Goal: Task Accomplishment & Management: Manage account settings

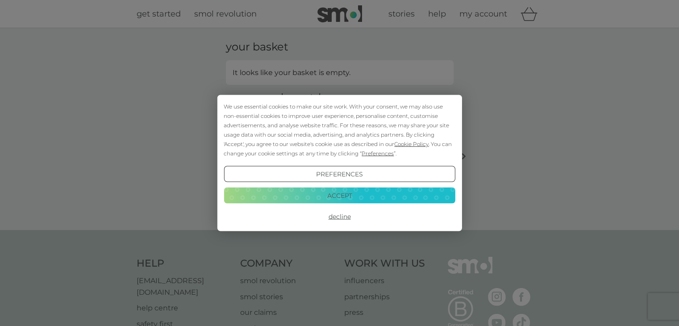
click at [391, 200] on button "Accept" at bounding box center [339, 195] width 231 height 16
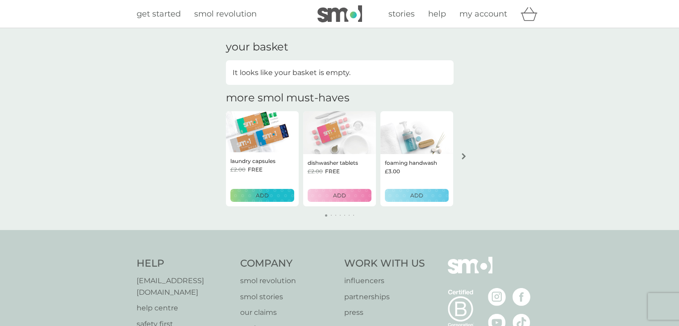
click at [503, 20] on link "my account" at bounding box center [483, 14] width 48 height 13
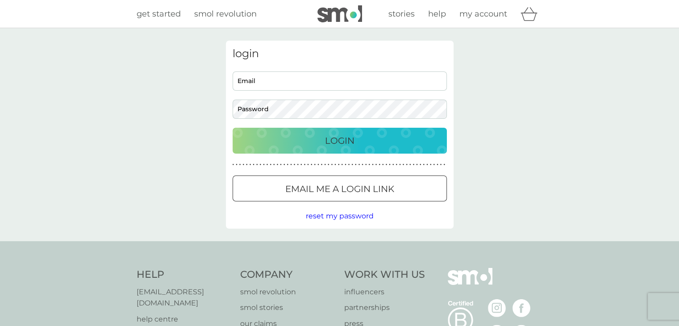
type input "[EMAIL_ADDRESS][DOMAIN_NAME]"
click at [349, 148] on button "Login" at bounding box center [340, 141] width 214 height 26
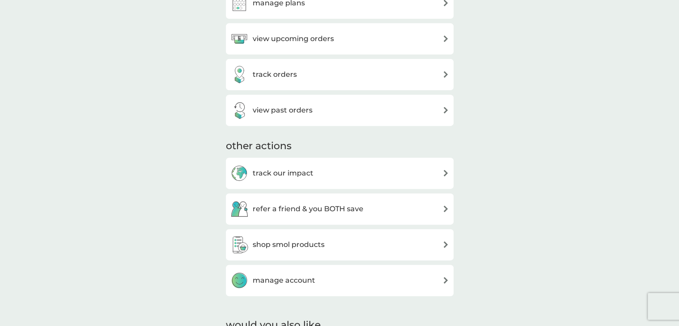
scroll to position [312, 0]
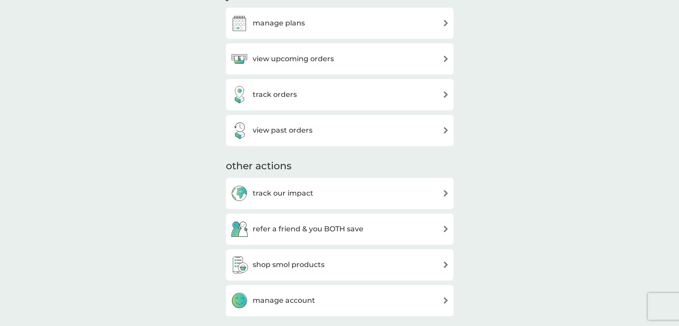
click at [445, 133] on img at bounding box center [445, 130] width 7 height 7
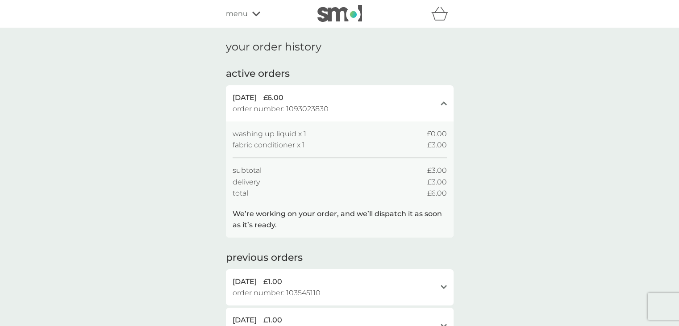
click at [440, 19] on icon "basket" at bounding box center [439, 14] width 17 height 14
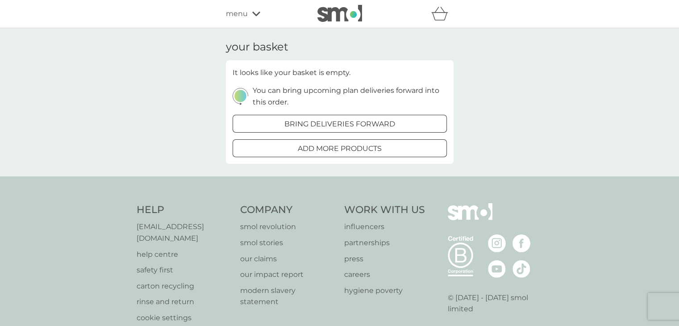
click at [254, 17] on icon at bounding box center [256, 13] width 8 height 5
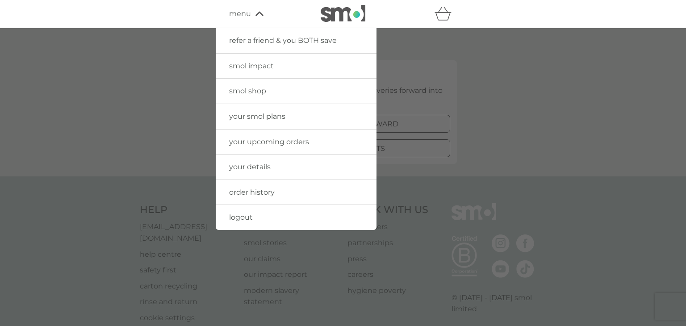
click at [255, 118] on span "your smol plans" at bounding box center [257, 116] width 56 height 8
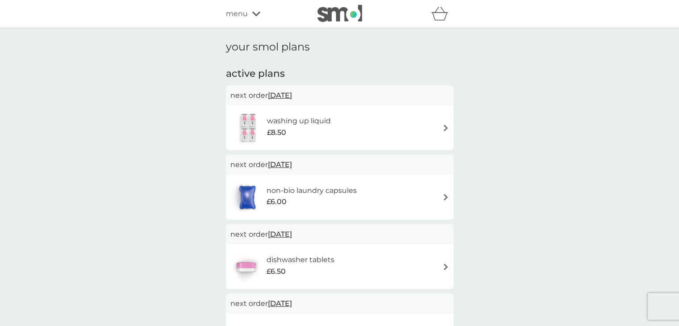
click at [446, 127] on img at bounding box center [445, 128] width 7 height 7
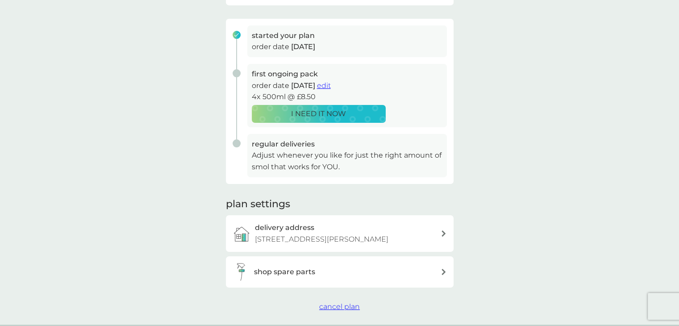
scroll to position [179, 0]
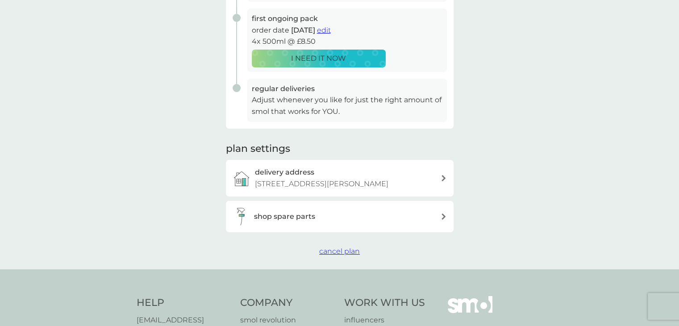
click at [346, 249] on span "cancel plan" at bounding box center [339, 251] width 41 height 8
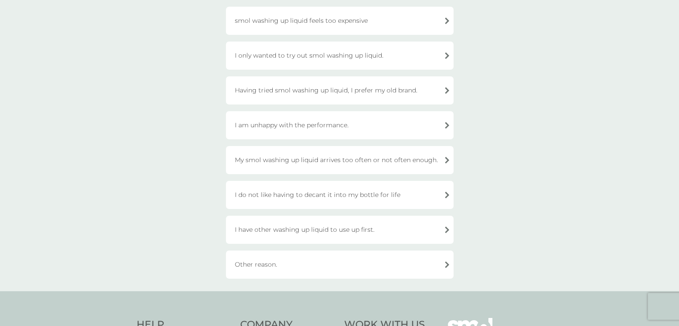
scroll to position [179, 0]
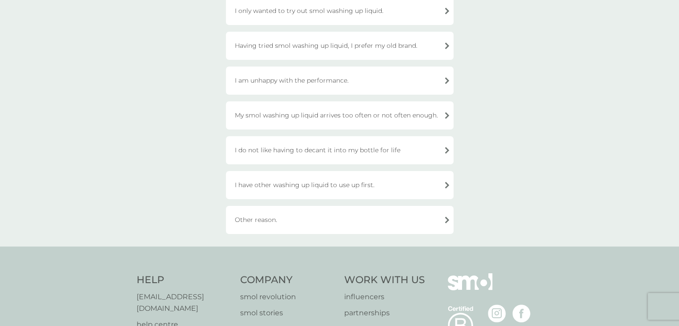
click at [442, 221] on div "Other reason." at bounding box center [340, 220] width 228 height 28
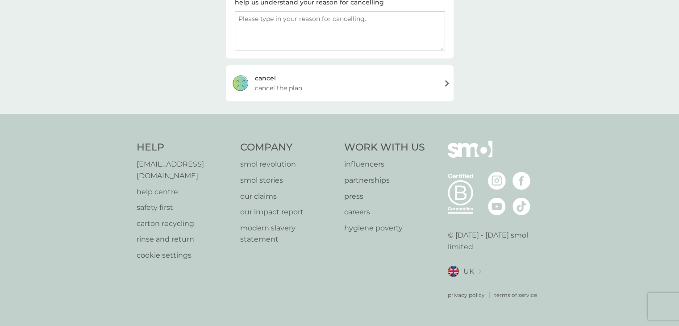
scroll to position [154, 0]
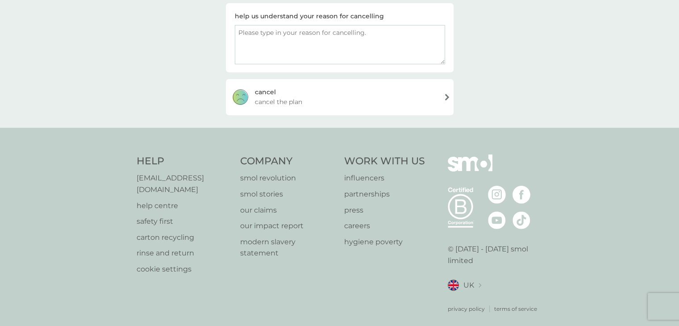
click at [275, 101] on span "cancel the plan" at bounding box center [278, 102] width 47 height 10
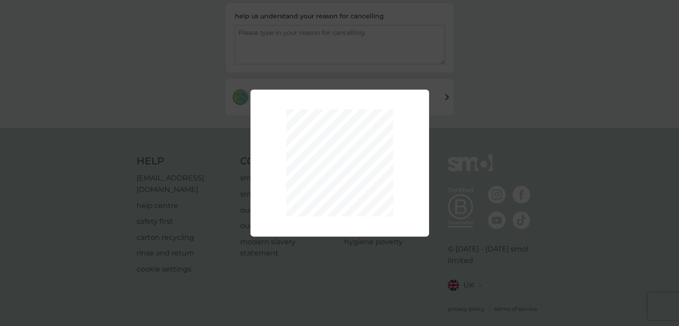
scroll to position [229, 0]
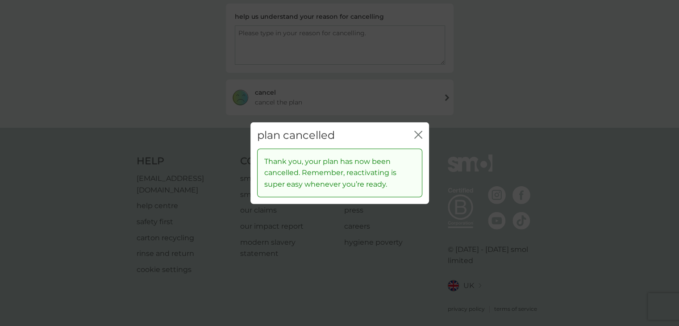
click at [418, 137] on icon "close" at bounding box center [418, 135] width 8 height 8
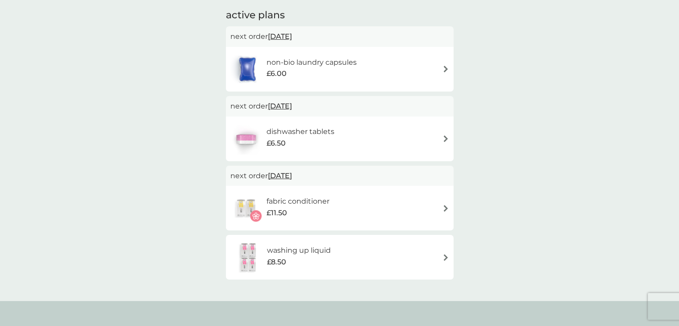
scroll to position [179, 0]
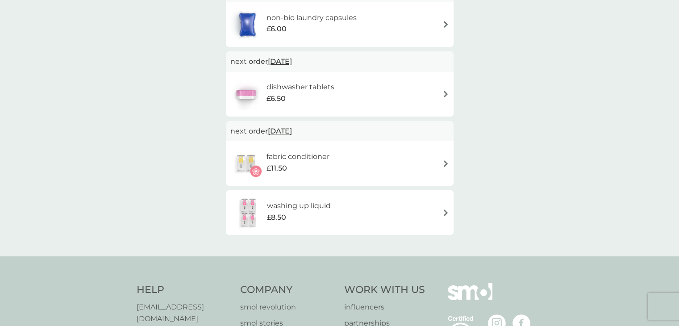
click at [446, 211] on img at bounding box center [445, 212] width 7 height 7
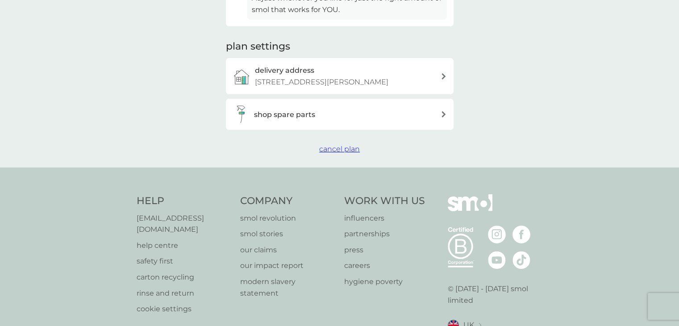
scroll to position [357, 0]
click at [342, 151] on span "cancel plan" at bounding box center [339, 147] width 41 height 8
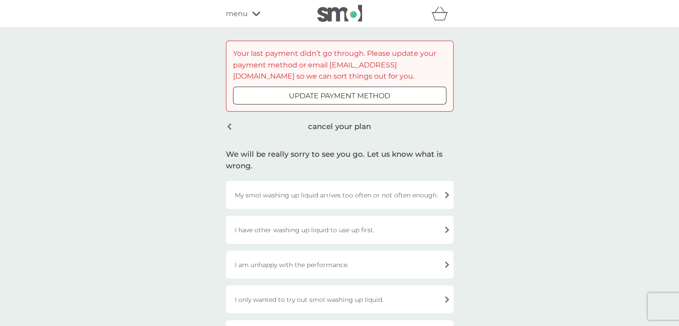
scroll to position [89, 0]
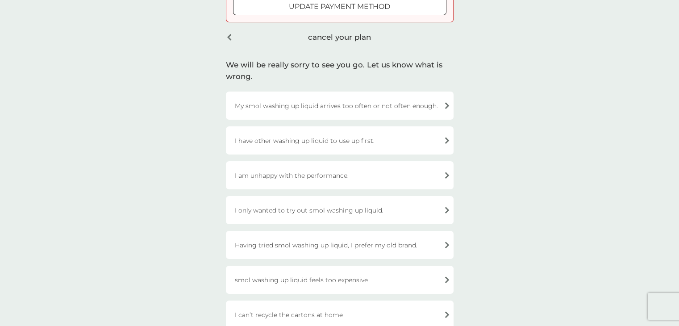
click at [378, 108] on div "My smol washing up liquid arrives too often or not often enough." at bounding box center [340, 106] width 228 height 28
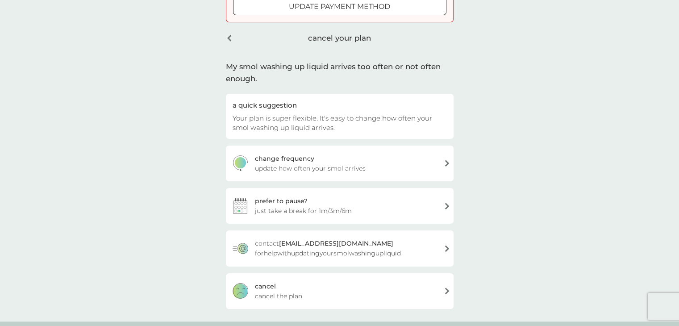
click at [325, 208] on span "just take a break for 1m/3m/6m" at bounding box center [303, 211] width 97 height 10
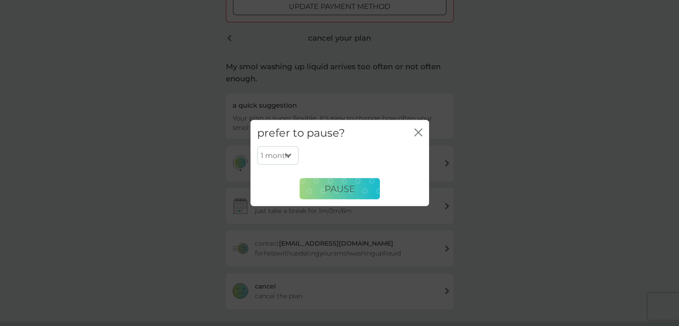
click at [288, 153] on select "1 month 3 months 6 months" at bounding box center [278, 155] width 42 height 19
select select "3"
click at [257, 146] on select "1 month 3 months 6 months" at bounding box center [278, 155] width 42 height 19
click at [315, 190] on button "PAUSE" at bounding box center [340, 188] width 80 height 21
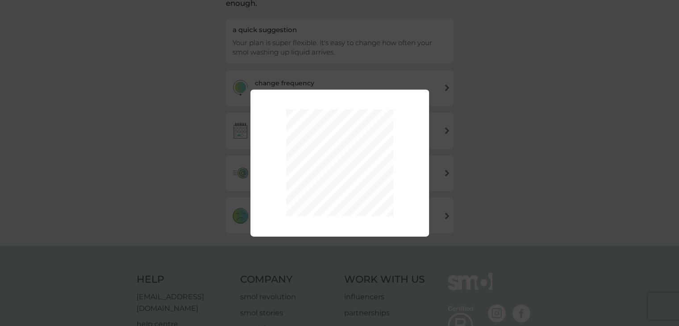
scroll to position [14, 0]
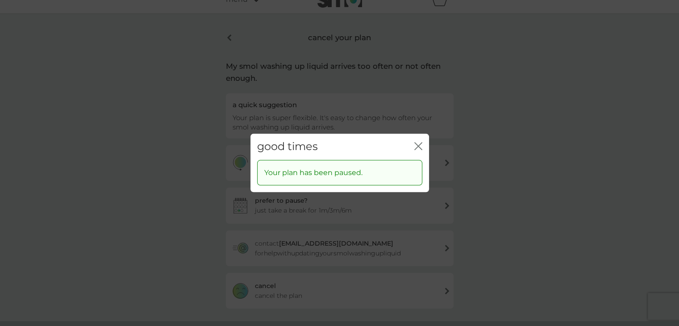
click at [421, 147] on icon "close" at bounding box center [418, 146] width 8 height 8
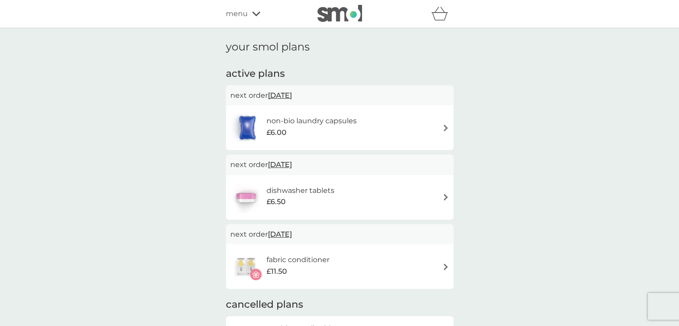
click at [439, 265] on div "fabric conditioner £11.50" at bounding box center [339, 266] width 219 height 31
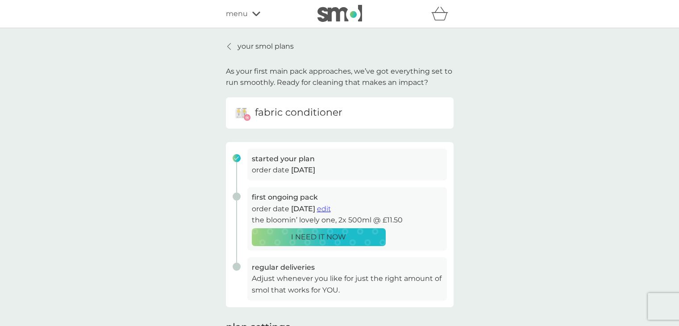
scroll to position [179, 0]
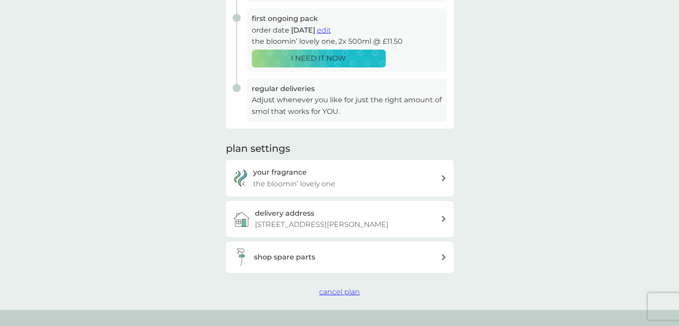
click at [356, 293] on span "cancel plan" at bounding box center [339, 291] width 41 height 8
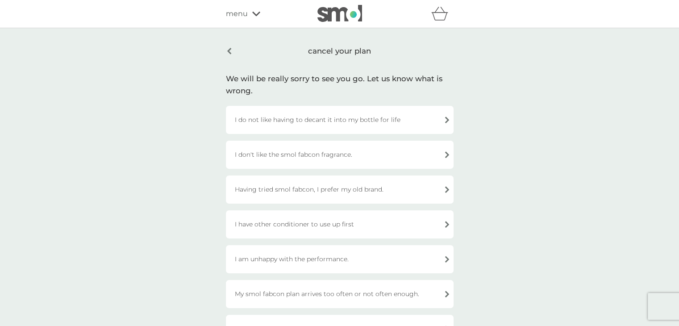
click at [377, 122] on div "I do not like having to decant it into my bottle for life" at bounding box center [340, 120] width 228 height 28
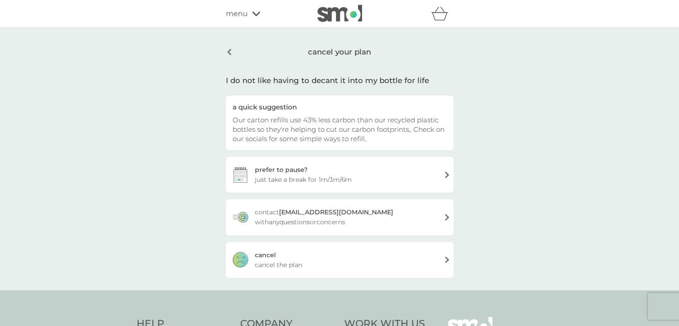
click at [336, 168] on div "prefer to pause? just take a break for 1m/3m/6m" at bounding box center [340, 175] width 228 height 36
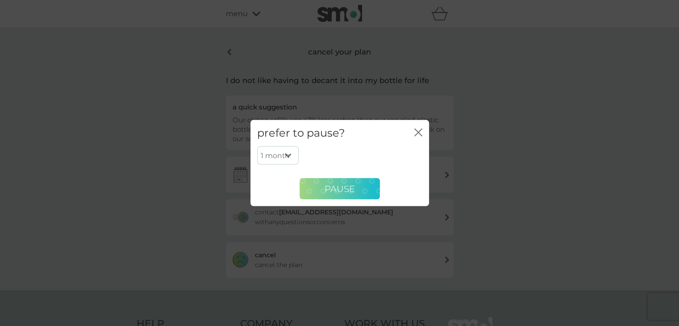
click at [352, 190] on span "PAUSE" at bounding box center [340, 188] width 30 height 11
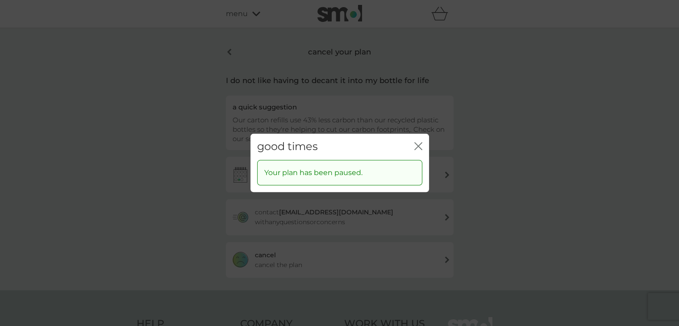
click at [418, 145] on icon "close" at bounding box center [418, 146] width 8 height 8
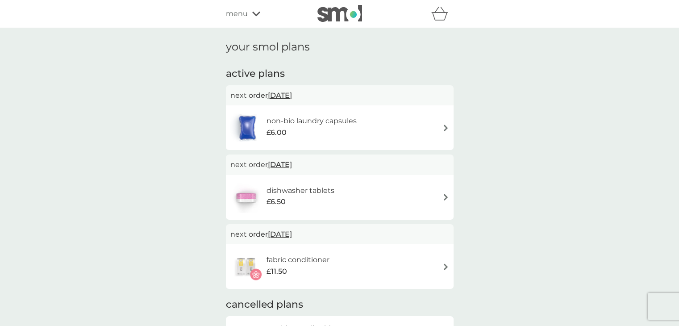
scroll to position [134, 0]
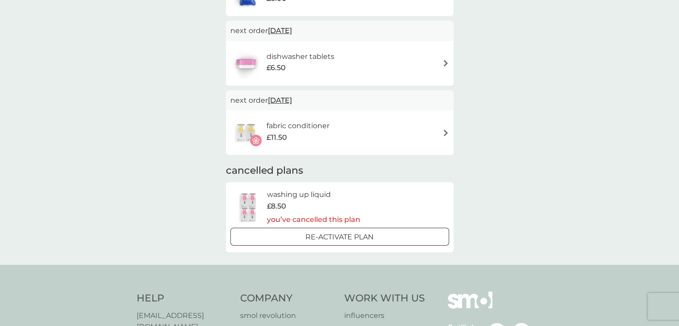
click at [447, 130] on img at bounding box center [445, 132] width 7 height 7
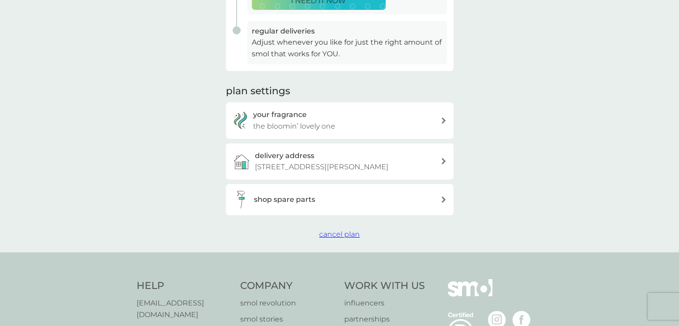
scroll to position [312, 0]
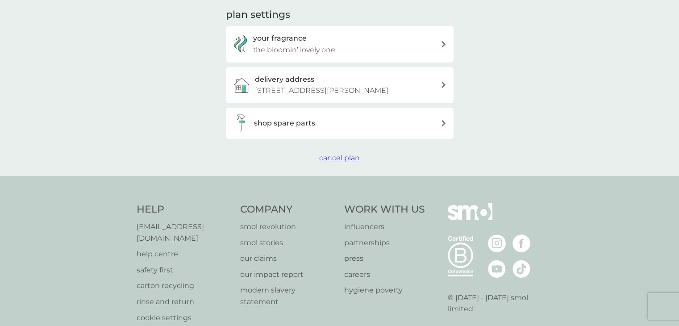
click at [338, 158] on span "cancel plan" at bounding box center [339, 158] width 41 height 8
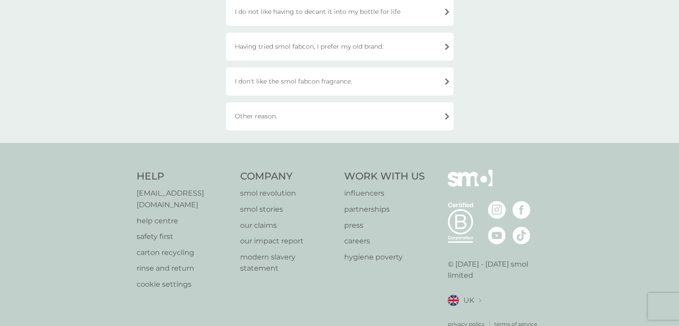
scroll to position [357, 0]
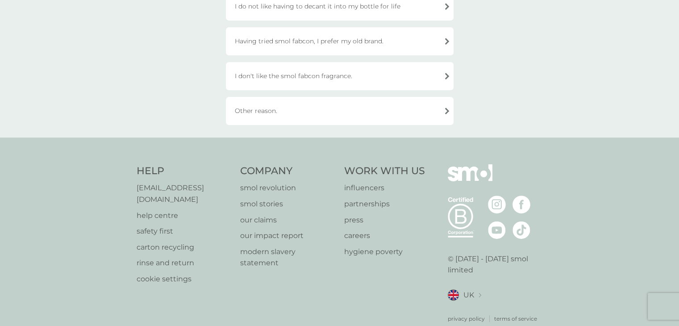
click at [351, 119] on div "Other reason." at bounding box center [340, 111] width 228 height 28
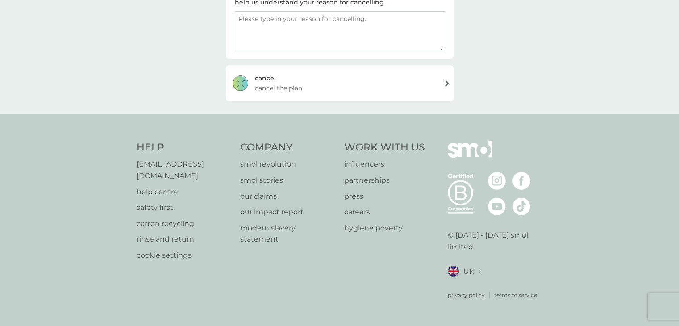
scroll to position [154, 0]
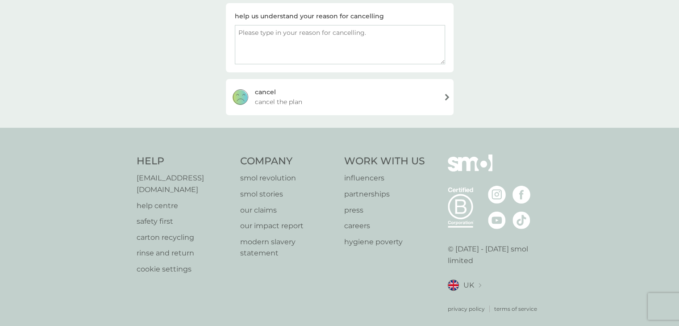
click at [295, 100] on span "cancel the plan" at bounding box center [278, 102] width 47 height 10
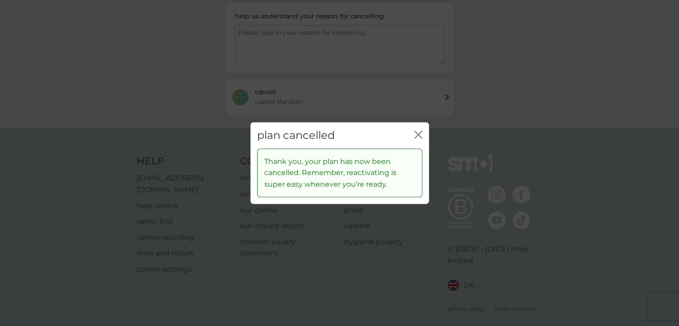
click at [417, 134] on icon "close" at bounding box center [417, 134] width 4 height 7
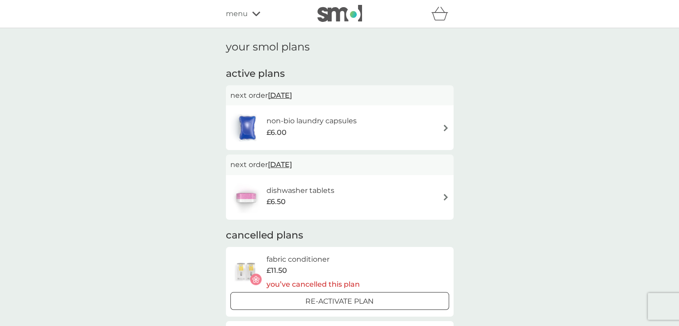
click at [445, 194] on img at bounding box center [445, 197] width 7 height 7
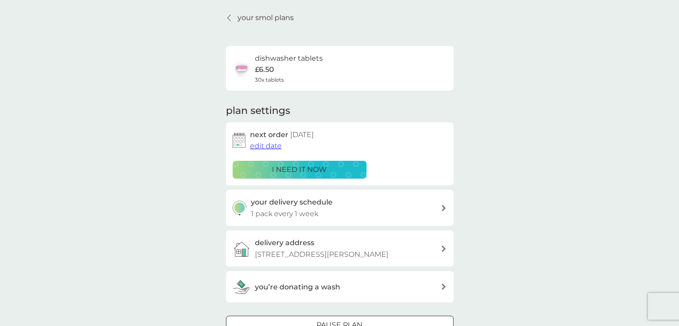
scroll to position [45, 0]
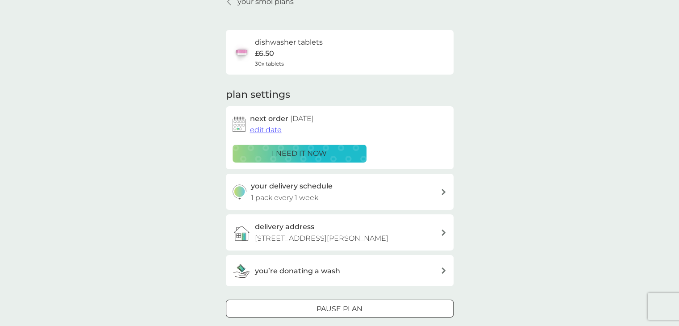
click at [445, 194] on icon at bounding box center [444, 192] width 4 height 6
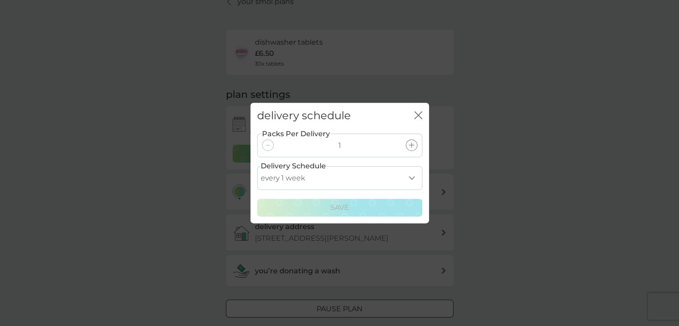
click at [267, 144] on div at bounding box center [268, 145] width 12 height 12
click at [410, 174] on select "every 1 week every 2 weeks every 3 weeks every 4 weeks every 5 weeks every 6 we…" at bounding box center [339, 178] width 165 height 24
select select "28"
click at [257, 166] on select "every 1 week every 2 weeks every 3 weeks every 4 weeks every 5 weeks every 6 we…" at bounding box center [339, 178] width 165 height 24
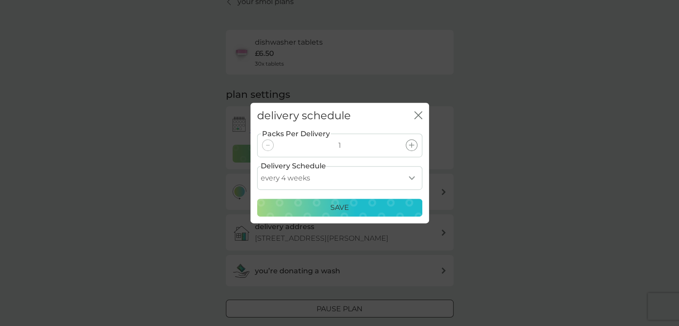
click at [330, 205] on p "Save" at bounding box center [339, 208] width 19 height 12
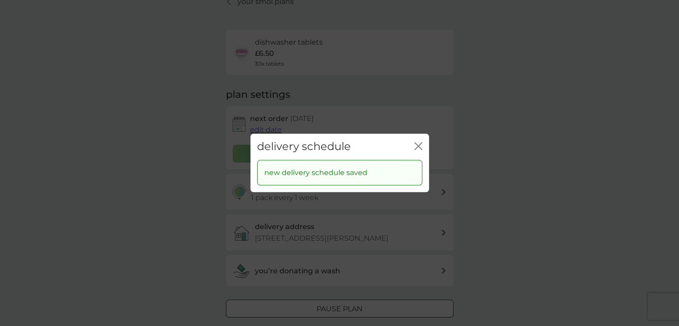
click at [415, 146] on icon "close" at bounding box center [418, 146] width 8 height 8
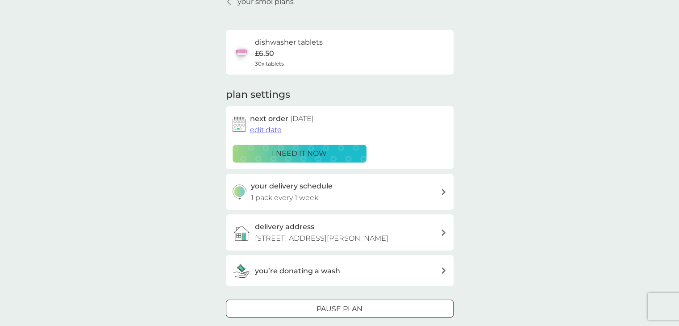
scroll to position [89, 0]
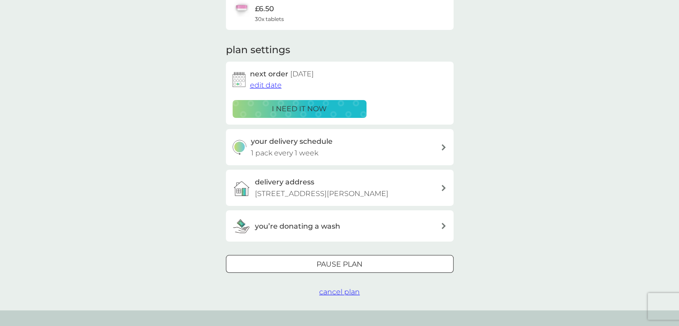
click at [444, 146] on icon at bounding box center [444, 147] width 4 height 6
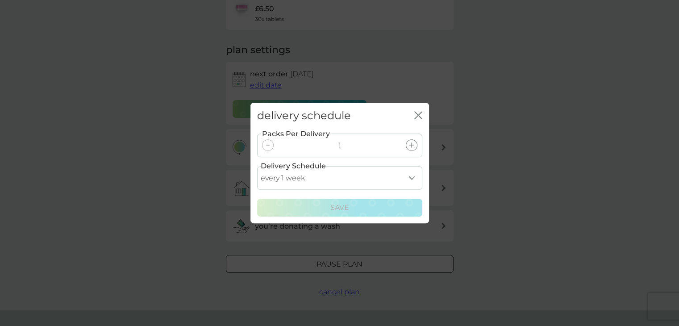
click at [409, 174] on select "every 1 week every 2 weeks every 3 weeks every 4 weeks every 5 weeks every 6 we…" at bounding box center [339, 178] width 165 height 24
select select "28"
click at [257, 166] on select "every 1 week every 2 weeks every 3 weeks every 4 weeks every 5 weeks every 6 we…" at bounding box center [339, 178] width 165 height 24
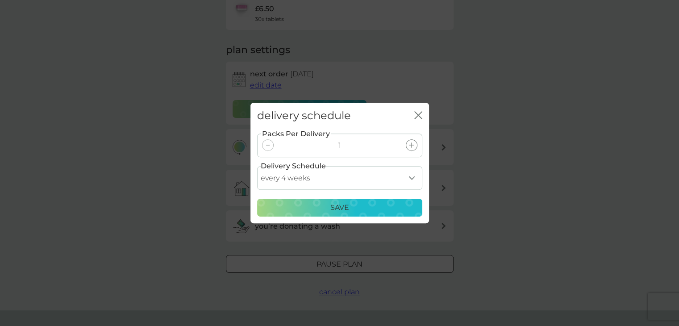
click at [374, 204] on div "Save" at bounding box center [340, 208] width 154 height 12
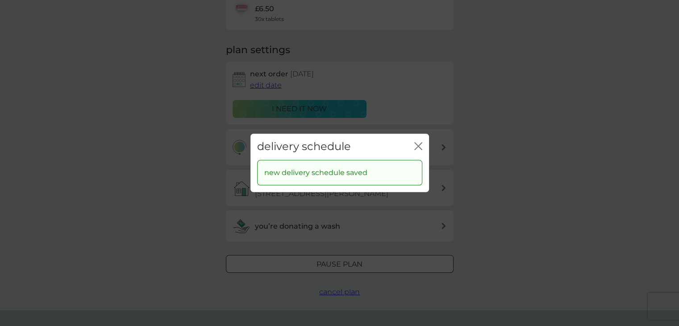
click at [419, 144] on icon "close" at bounding box center [418, 146] width 8 height 8
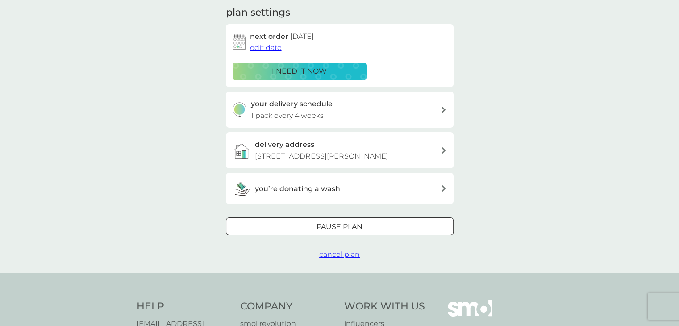
scroll to position [45, 0]
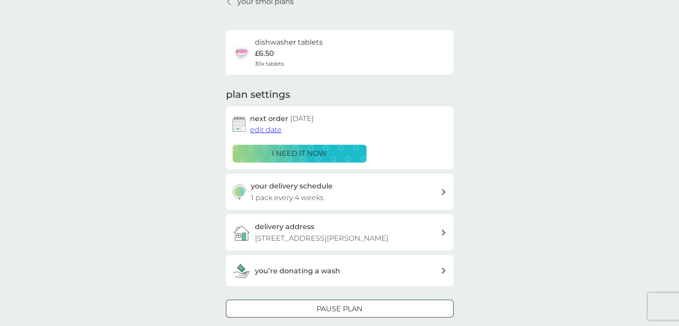
click at [271, 133] on span "edit date" at bounding box center [266, 129] width 32 height 8
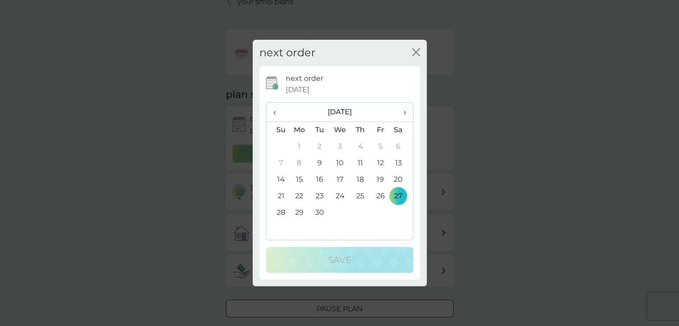
click at [417, 54] on icon "close" at bounding box center [418, 52] width 4 height 7
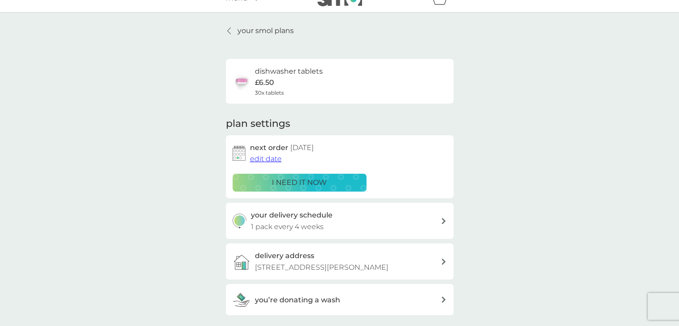
scroll to position [0, 0]
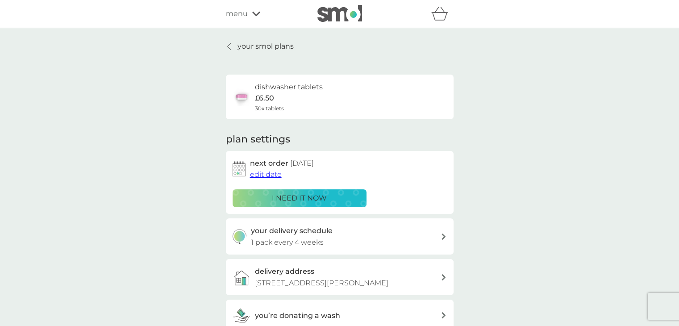
click at [229, 44] on icon at bounding box center [229, 46] width 4 height 7
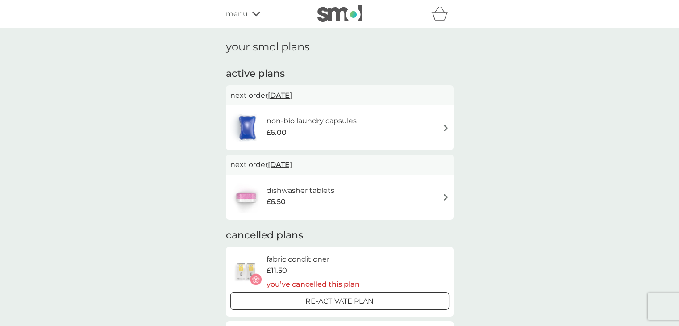
click at [251, 13] on div "menu" at bounding box center [264, 14] width 76 height 12
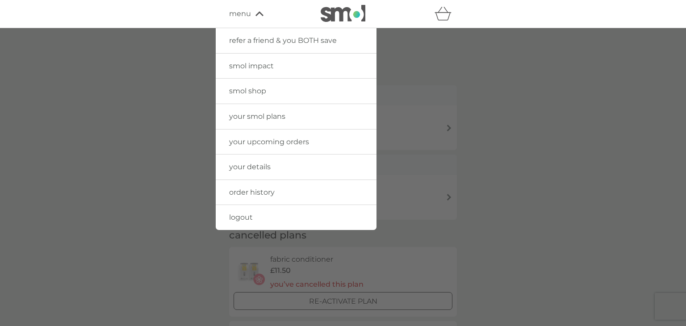
click at [272, 136] on link "your upcoming orders" at bounding box center [296, 141] width 161 height 25
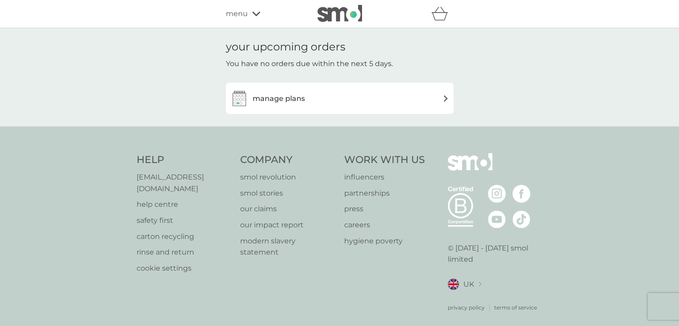
click at [444, 96] on img at bounding box center [445, 98] width 7 height 7
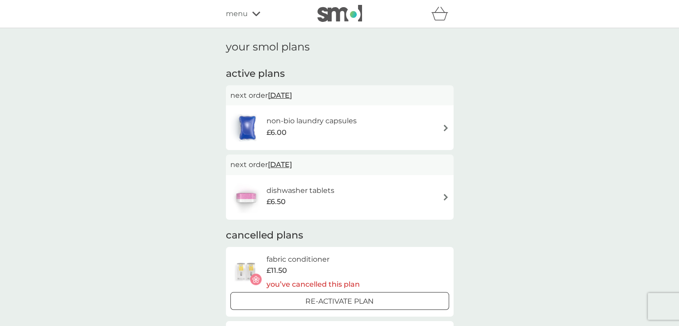
click at [445, 128] on img at bounding box center [445, 128] width 7 height 7
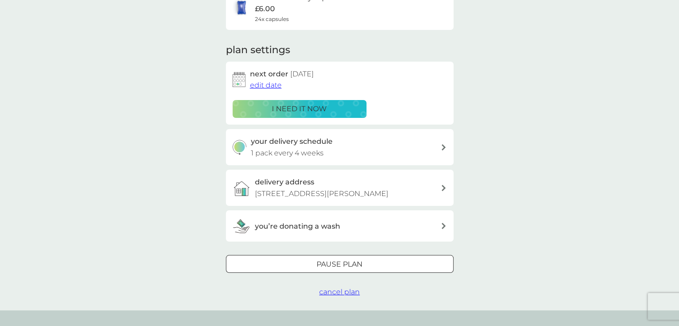
scroll to position [179, 0]
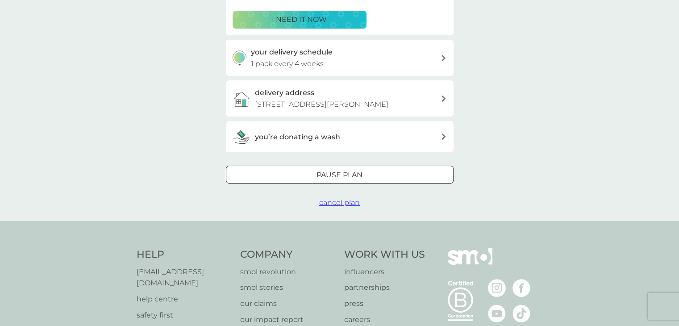
click at [343, 175] on div at bounding box center [340, 175] width 32 height 9
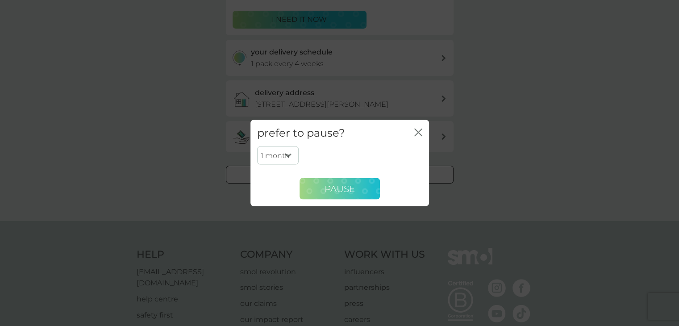
click at [325, 193] on span "Pause" at bounding box center [340, 188] width 30 height 11
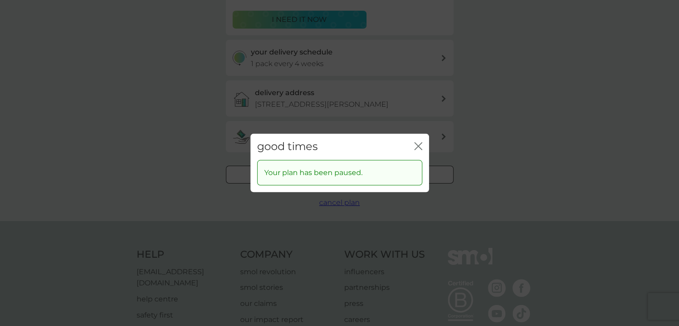
click at [417, 146] on icon "close" at bounding box center [417, 145] width 4 height 7
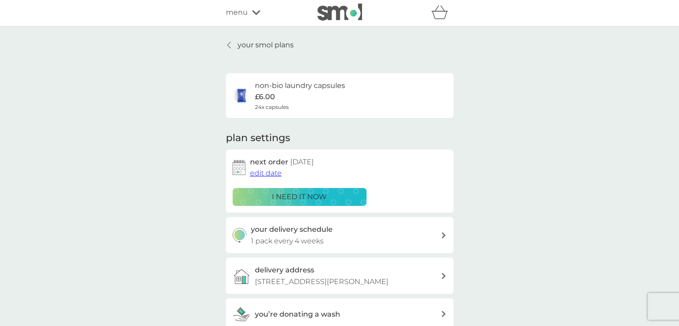
scroll to position [0, 0]
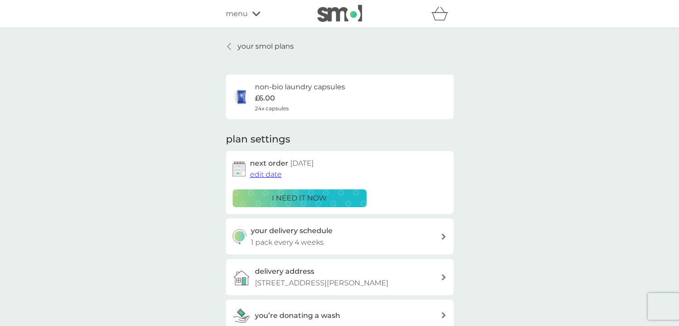
click at [222, 47] on div "your smol plans non-bio laundry capsules £6.00 24x capsules plan settings next …" at bounding box center [339, 214] width 241 height 346
click at [227, 46] on icon at bounding box center [228, 46] width 3 height 6
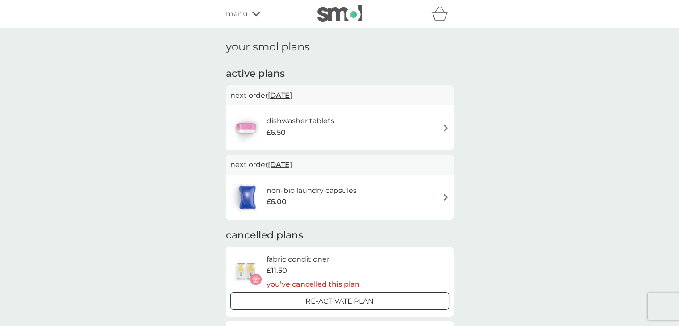
click at [444, 128] on img at bounding box center [445, 128] width 7 height 7
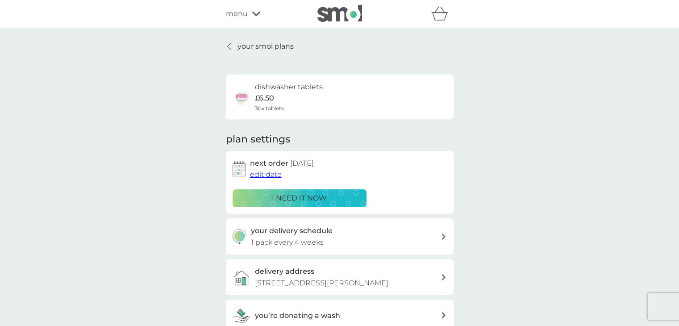
click at [268, 175] on span "edit date" at bounding box center [266, 174] width 32 height 8
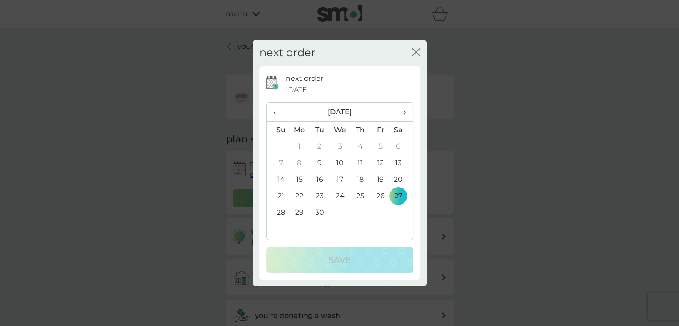
click at [403, 109] on span "›" at bounding box center [401, 112] width 9 height 19
click at [301, 213] on td "27" at bounding box center [299, 212] width 21 height 17
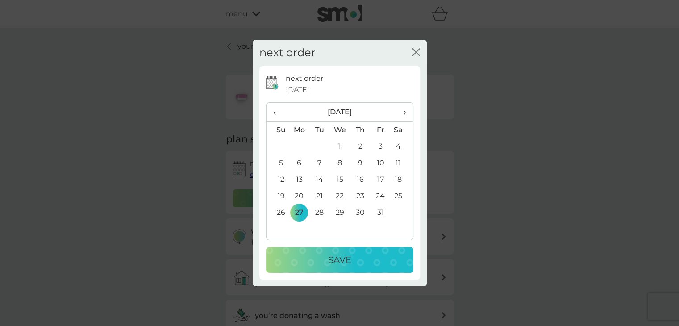
click at [339, 257] on p "Save" at bounding box center [339, 260] width 23 height 14
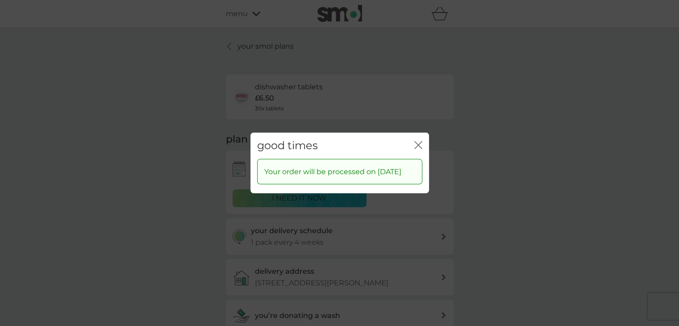
click at [420, 141] on icon "close" at bounding box center [418, 145] width 8 height 8
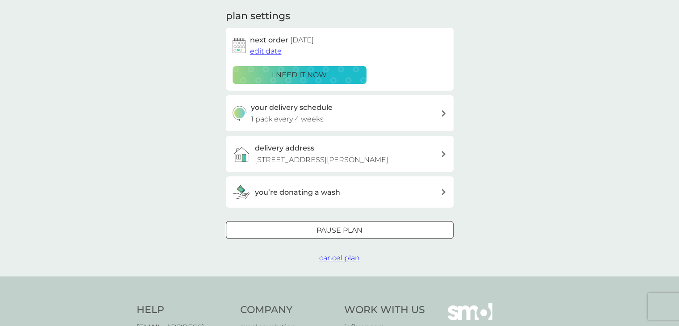
scroll to position [179, 0]
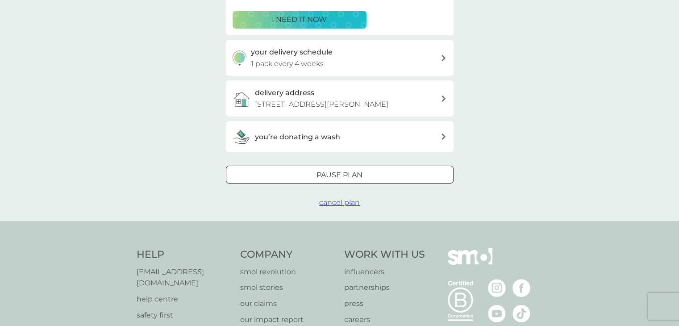
click at [390, 171] on div "Pause plan" at bounding box center [339, 175] width 227 height 12
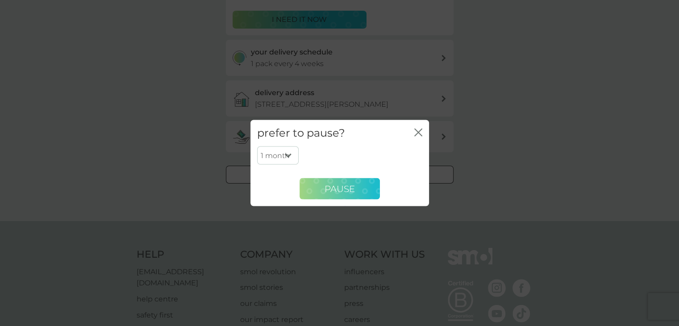
click at [345, 189] on span "Pause" at bounding box center [340, 188] width 30 height 11
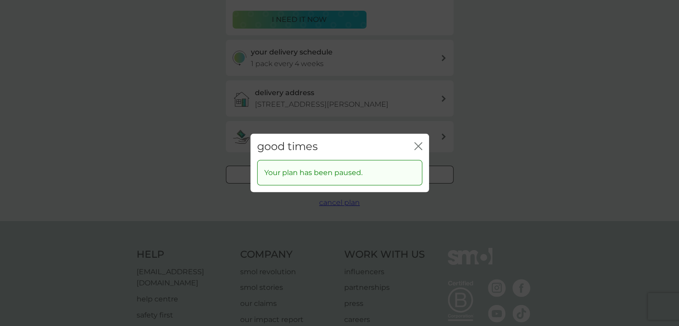
click at [414, 148] on icon "close" at bounding box center [418, 146] width 8 height 8
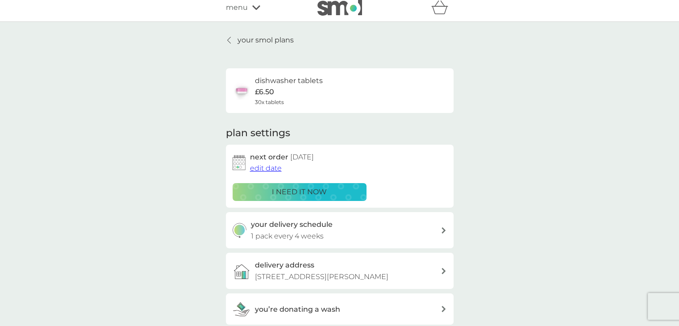
scroll to position [0, 0]
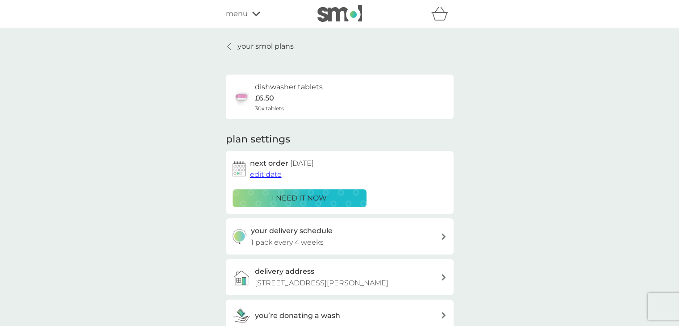
click at [445, 16] on icon "basket" at bounding box center [439, 14] width 17 height 14
